Goal: Find specific page/section: Find specific page/section

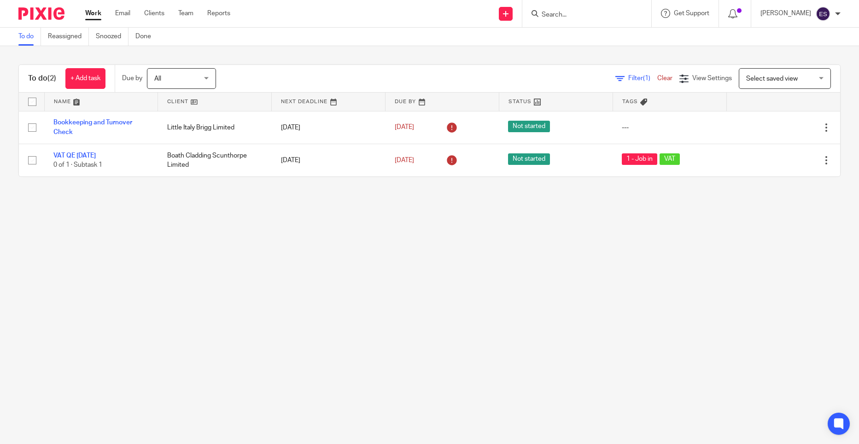
click at [614, 10] on form at bounding box center [590, 14] width 98 height 12
click at [594, 19] on form at bounding box center [590, 14] width 98 height 12
click at [571, 13] on input "Search" at bounding box center [582, 15] width 83 height 8
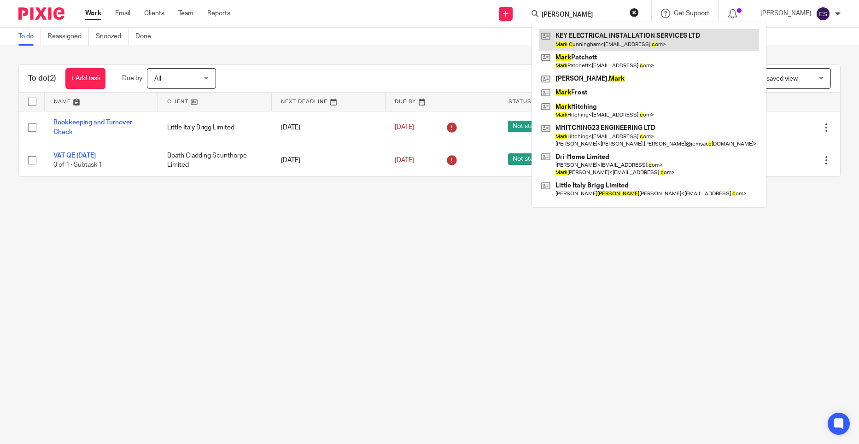
type input "mark c"
click at [582, 34] on link at bounding box center [649, 39] width 220 height 21
click at [621, 36] on link at bounding box center [649, 39] width 220 height 21
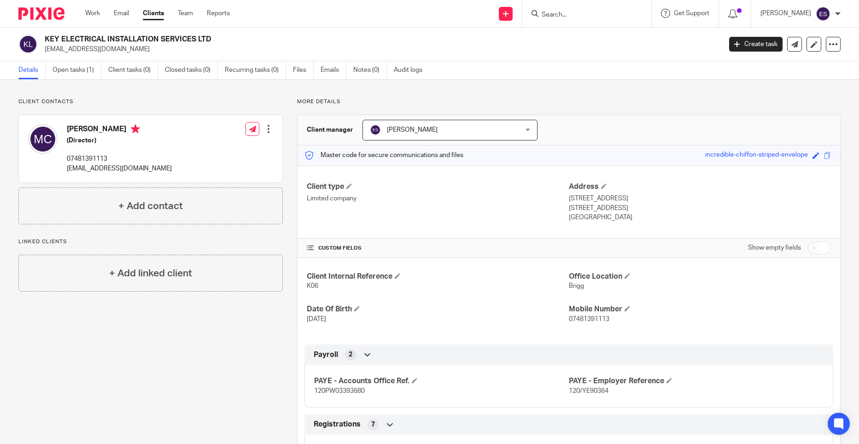
click at [215, 324] on div "Client contacts [PERSON_NAME] (Director) 07481391113 [EMAIL_ADDRESS][DOMAIN_NAM…" at bounding box center [143, 392] width 279 height 589
